Goal: Task Accomplishment & Management: Manage account settings

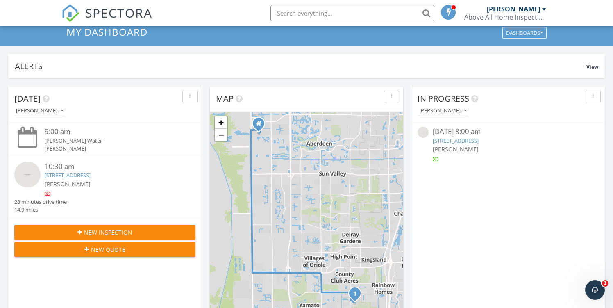
scroll to position [35, 0]
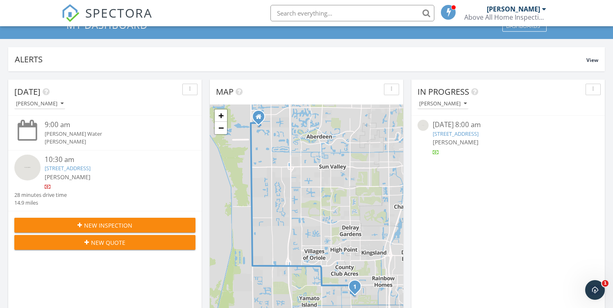
click at [492, 129] on div "09/28/25 8:00 am" at bounding box center [508, 125] width 151 height 10
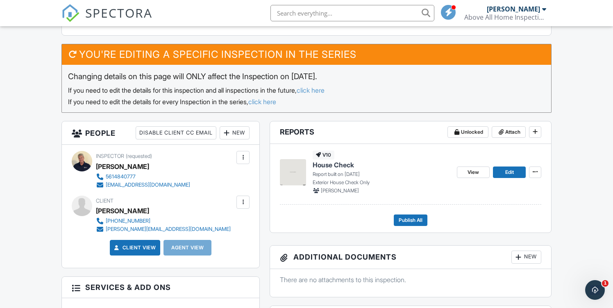
scroll to position [286, 0]
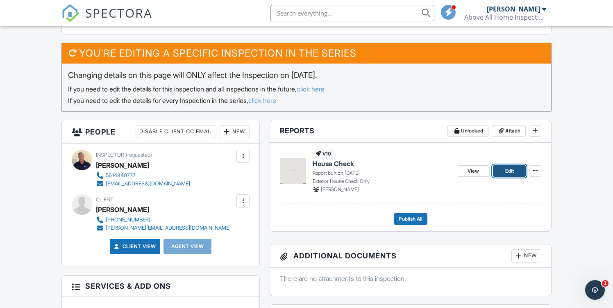
click at [510, 174] on span "Edit" at bounding box center [509, 171] width 9 height 8
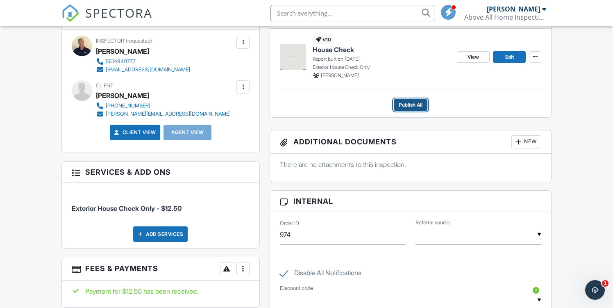
click at [417, 100] on button "Publish All" at bounding box center [411, 104] width 34 height 11
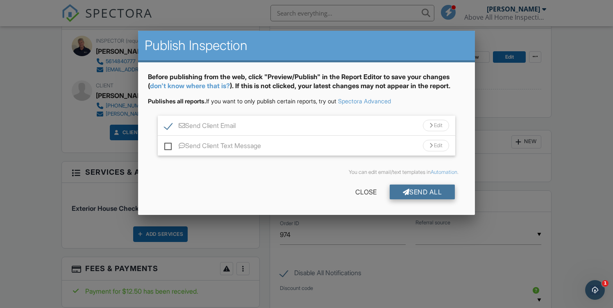
click at [418, 186] on div "Send All" at bounding box center [423, 191] width 66 height 15
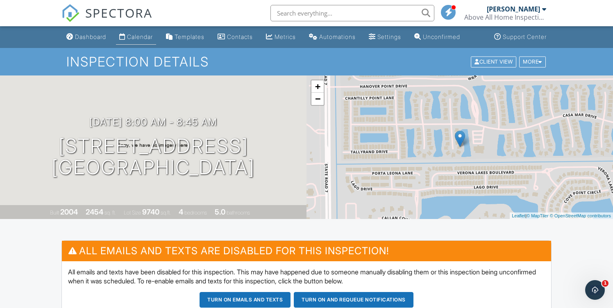
click at [152, 42] on link "Calendar" at bounding box center [136, 37] width 40 height 15
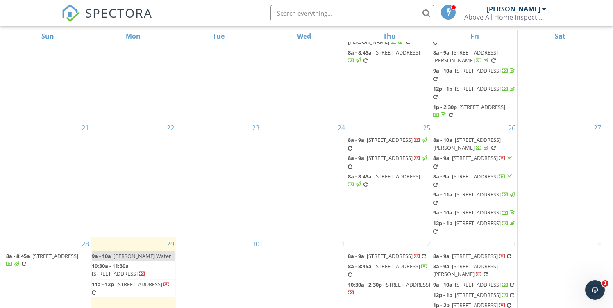
scroll to position [384, 0]
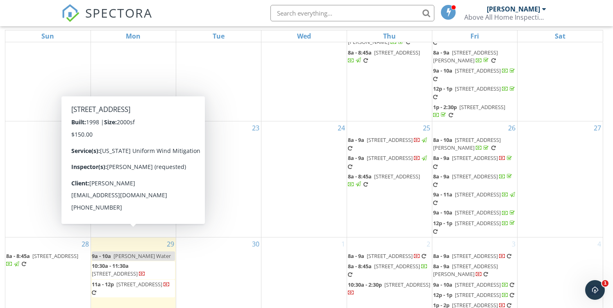
click at [129, 262] on span "10:30a - 11:30a" at bounding box center [110, 265] width 37 height 7
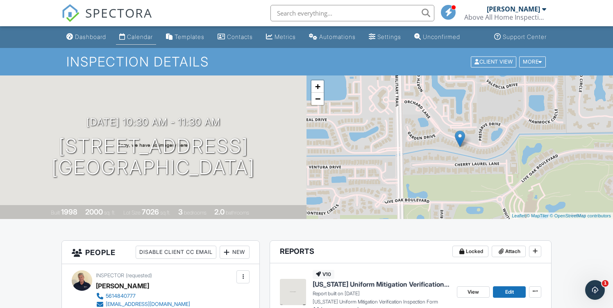
click at [134, 41] on link "Calendar" at bounding box center [136, 37] width 40 height 15
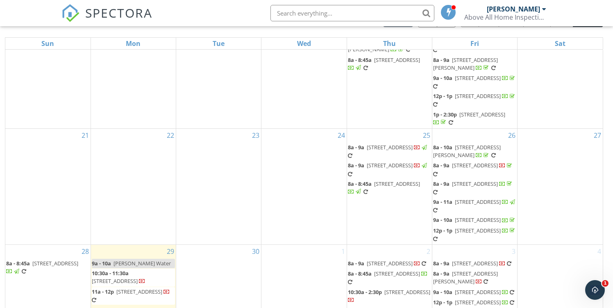
scroll to position [109, 0]
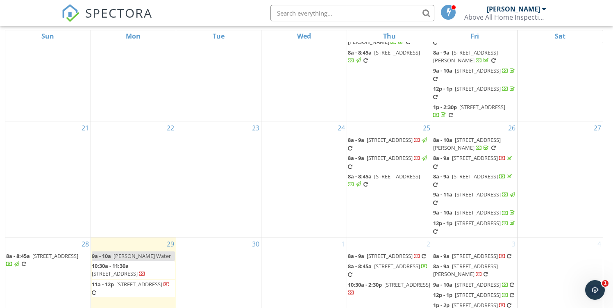
click at [125, 270] on span "4812 Orchard Ln, Delray Beach 33445" at bounding box center [115, 273] width 46 height 7
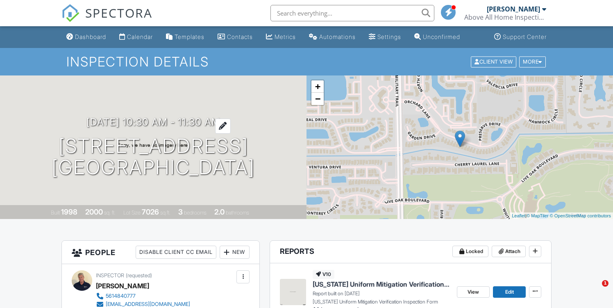
click at [106, 121] on h3 "[DATE] 10:30 am - 11:30 am" at bounding box center [153, 121] width 134 height 11
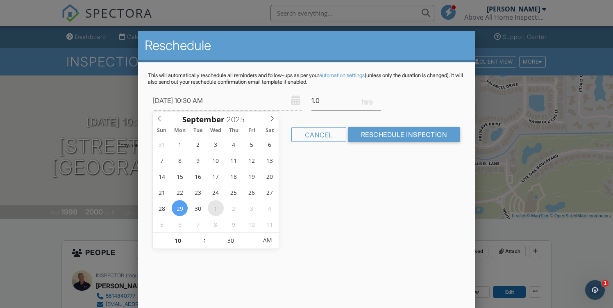
type input "[DATE] 10:30 AM"
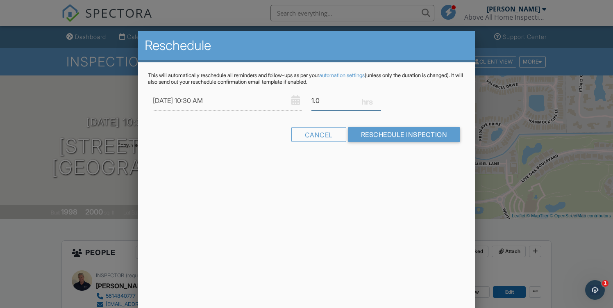
click at [323, 104] on input "1.0" at bounding box center [346, 101] width 70 height 20
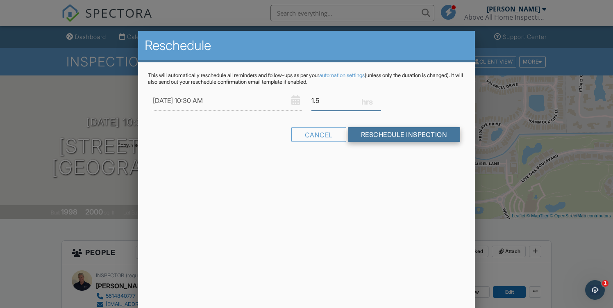
type input "1.5"
click at [383, 132] on input "Reschedule Inspection" at bounding box center [404, 134] width 113 height 15
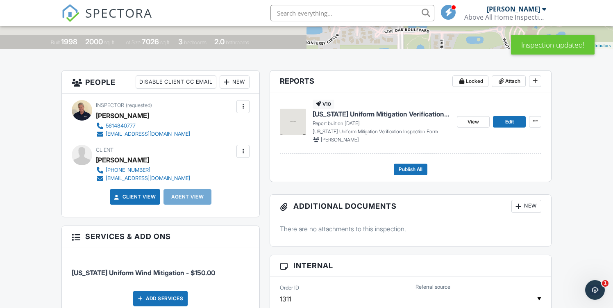
scroll to position [171, 0]
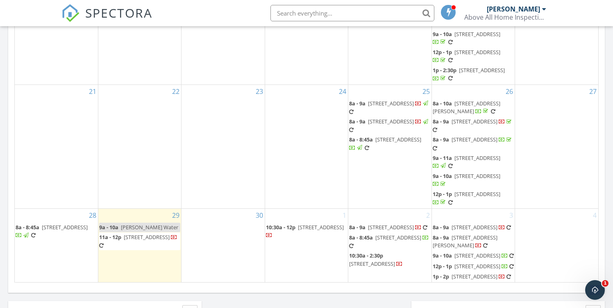
scroll to position [471, 0]
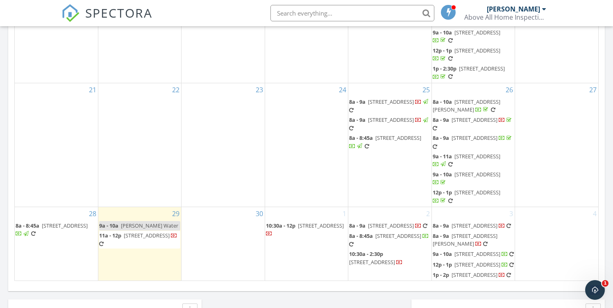
click at [140, 232] on span "[STREET_ADDRESS]" at bounding box center [147, 235] width 46 height 7
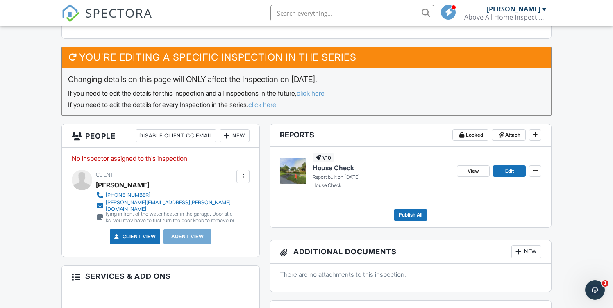
scroll to position [322, 0]
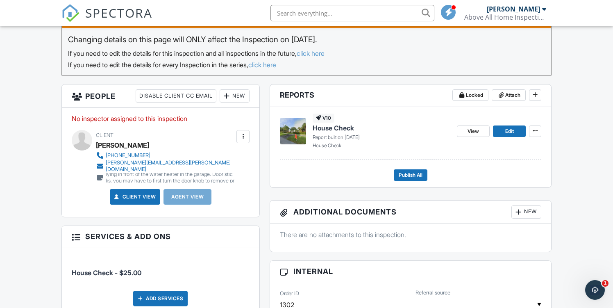
click at [236, 95] on div "New" at bounding box center [235, 95] width 30 height 13
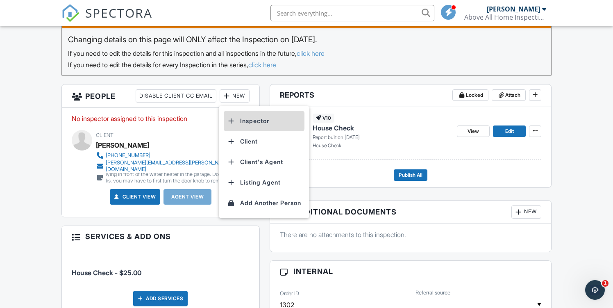
click at [243, 119] on li "Inspector" at bounding box center [264, 121] width 81 height 20
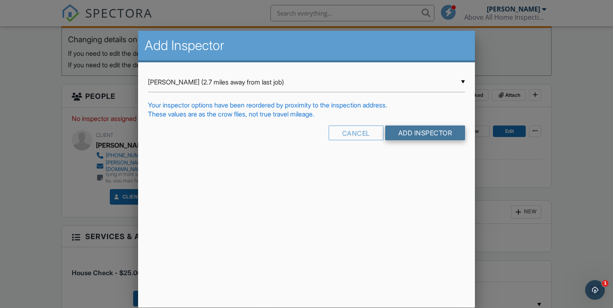
click at [430, 132] on input "Add Inspector" at bounding box center [425, 132] width 80 height 15
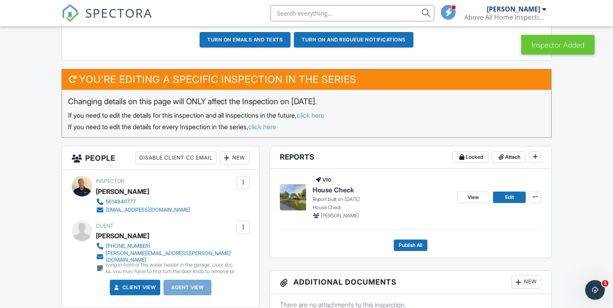
scroll to position [260, 0]
